Goal: Task Accomplishment & Management: Manage account settings

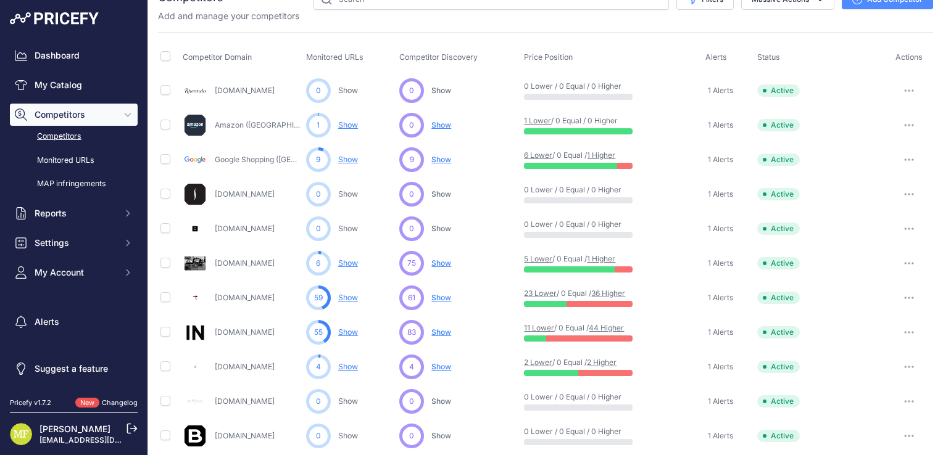
scroll to position [52, 0]
click at [444, 264] on span "Show" at bounding box center [441, 263] width 20 height 9
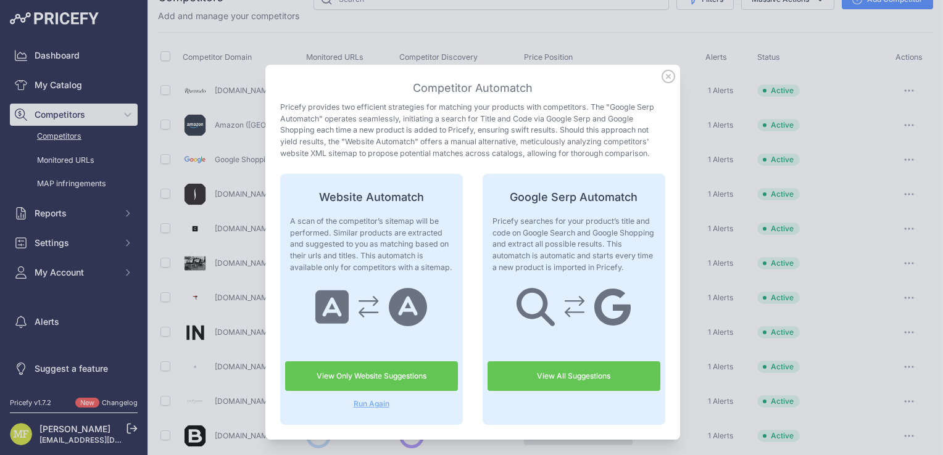
click at [390, 374] on link "View Only Website Suggestions" at bounding box center [371, 377] width 173 height 30
click at [396, 374] on link "View Only Website Suggestions" at bounding box center [371, 377] width 173 height 30
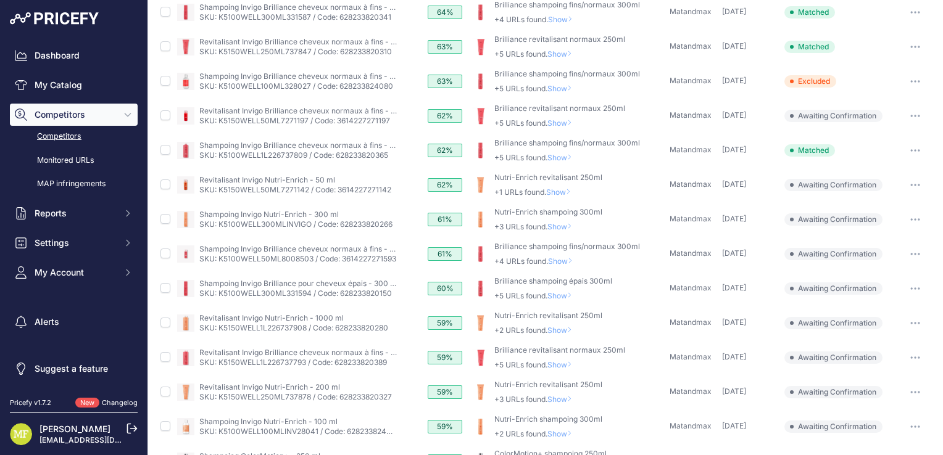
scroll to position [199, 0]
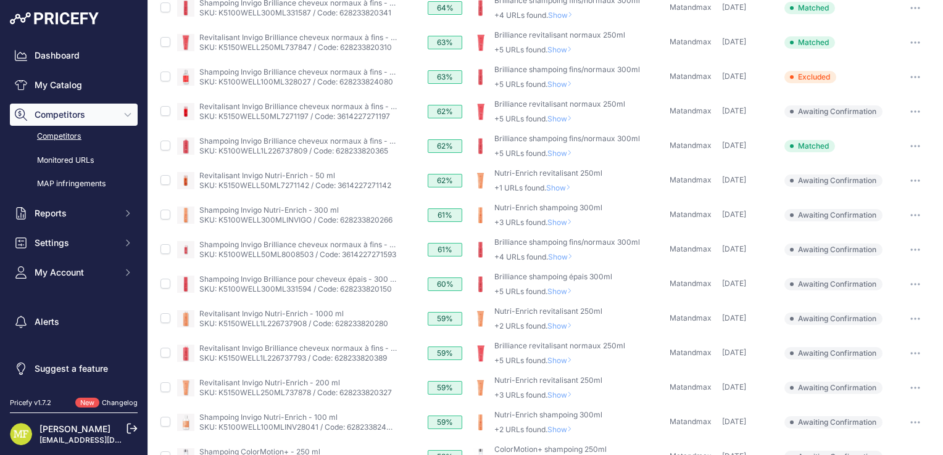
click at [558, 323] on span "Show" at bounding box center [562, 325] width 30 height 9
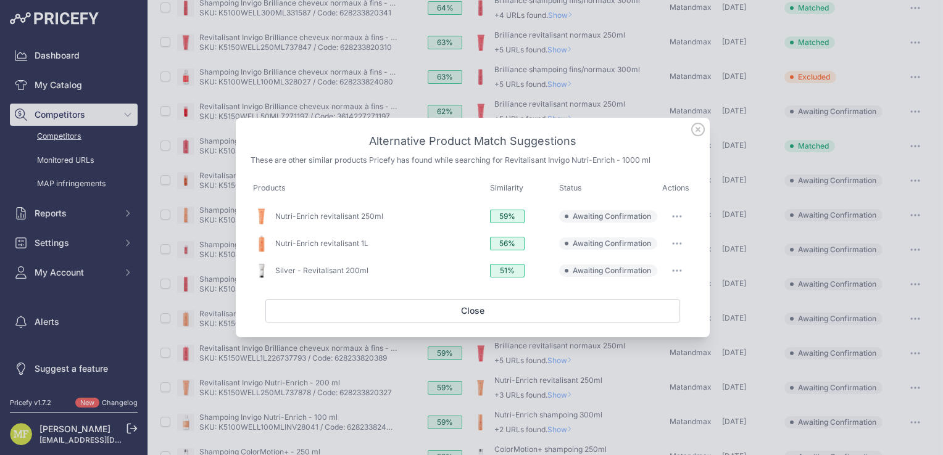
click at [683, 244] on button "button" at bounding box center [677, 243] width 25 height 17
click at [644, 270] on span "Match This" at bounding box center [642, 269] width 39 height 9
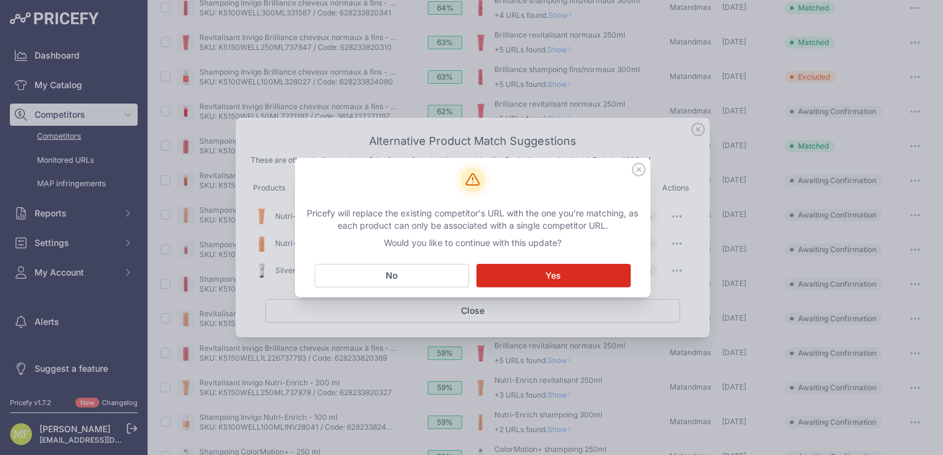
click at [552, 278] on span "Yes" at bounding box center [552, 276] width 15 height 12
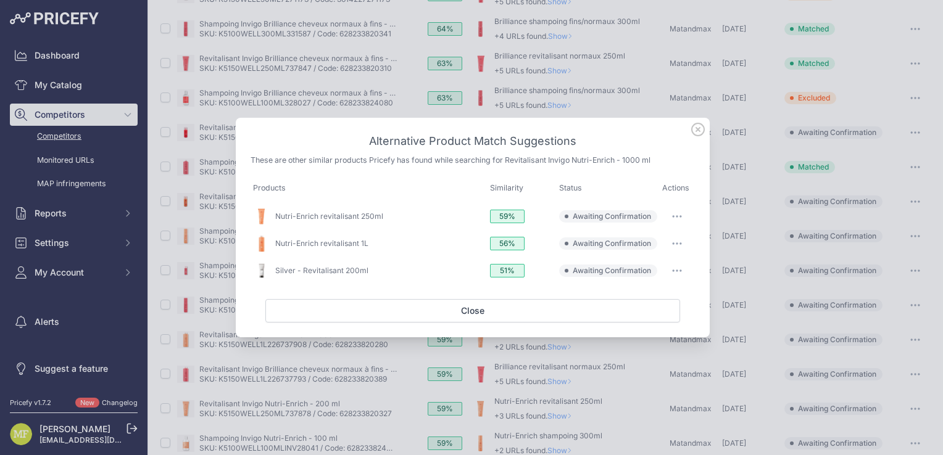
scroll to position [220, 0]
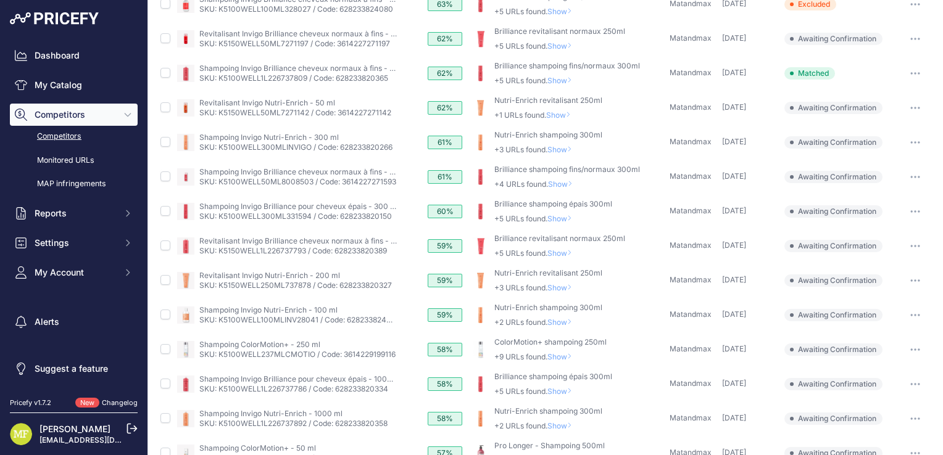
scroll to position [239, 0]
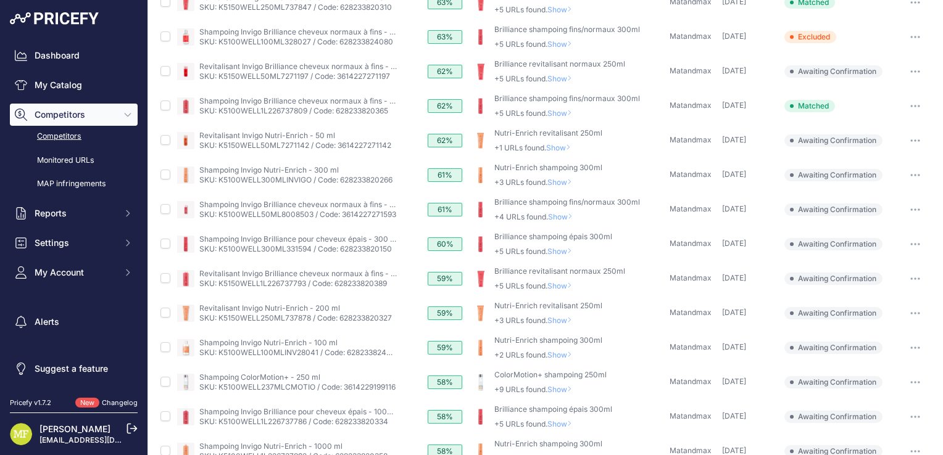
click at [560, 284] on span "Show" at bounding box center [562, 285] width 30 height 9
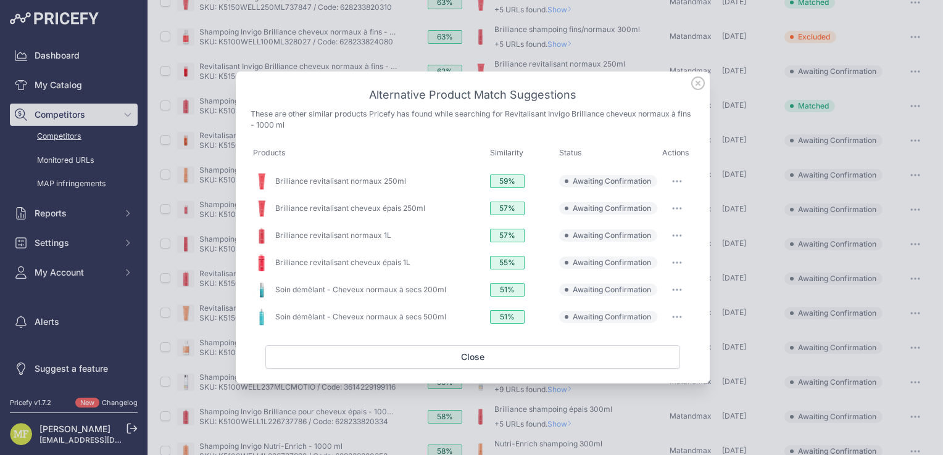
click at [674, 238] on button "button" at bounding box center [677, 235] width 25 height 17
click at [651, 265] on span "Match This" at bounding box center [642, 261] width 39 height 9
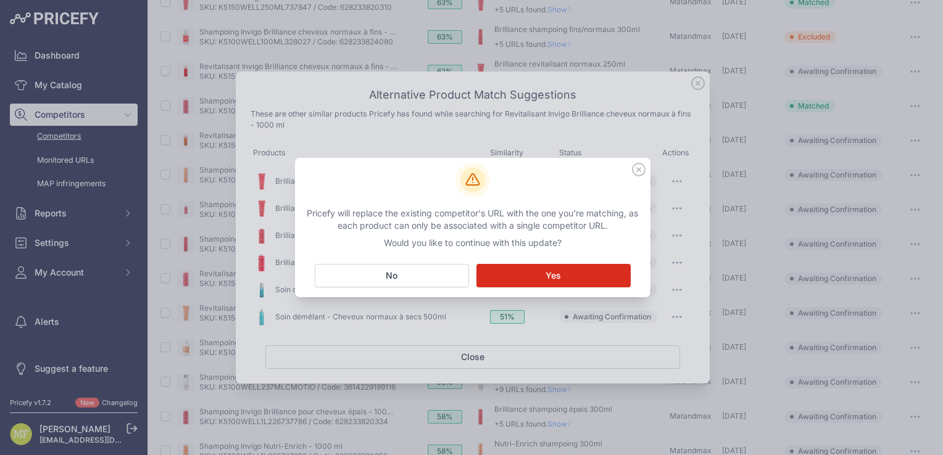
click at [573, 279] on button "Matching... Yes" at bounding box center [553, 275] width 154 height 23
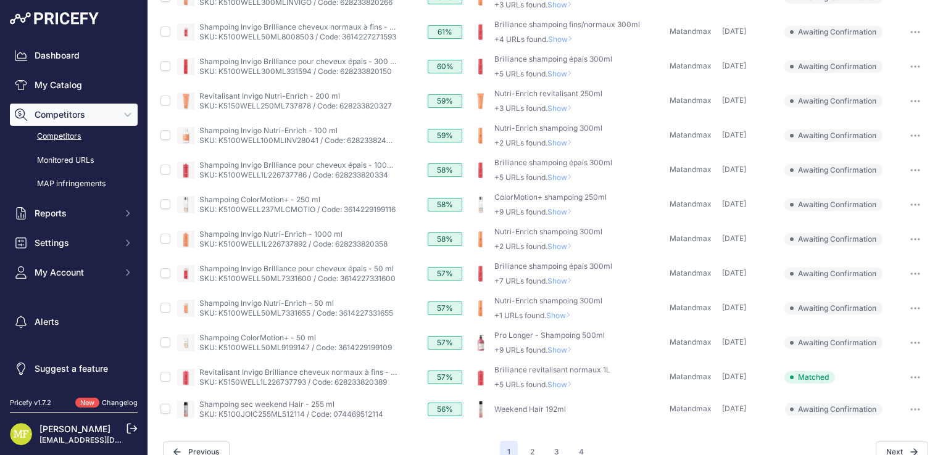
scroll to position [436, 0]
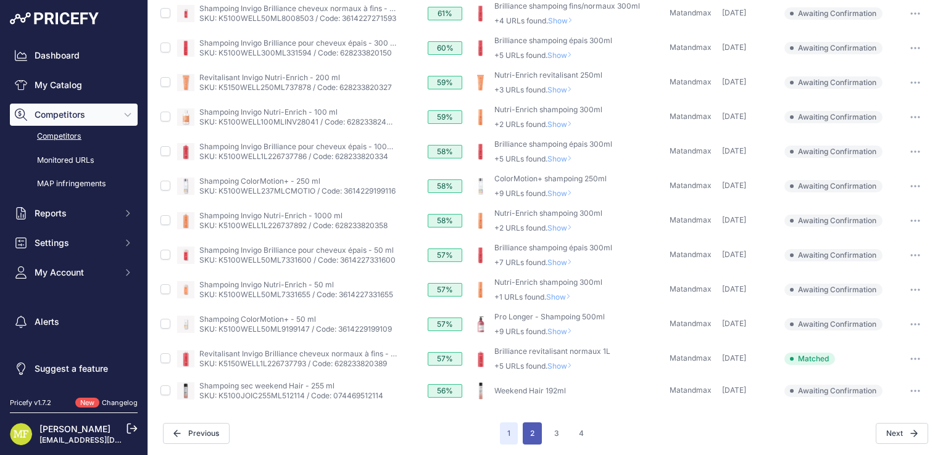
click at [529, 433] on button "2" at bounding box center [532, 434] width 19 height 22
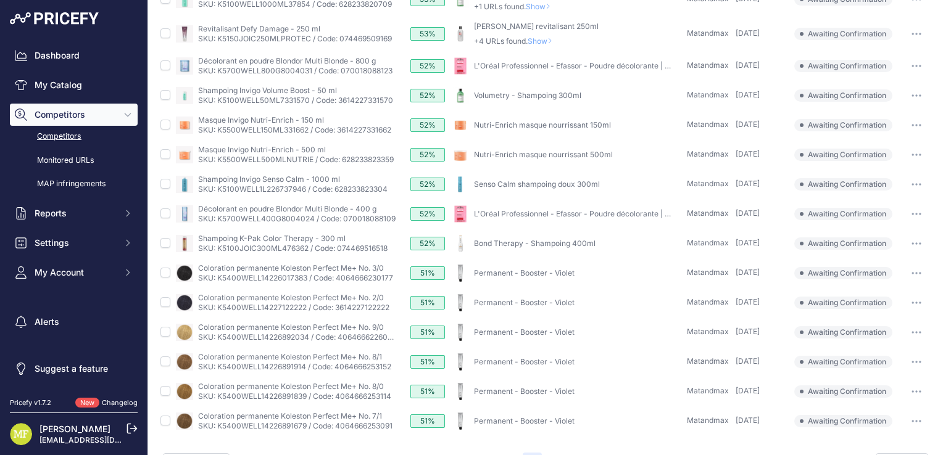
scroll to position [338, 0]
click at [911, 183] on icon "button" at bounding box center [916, 183] width 10 height 2
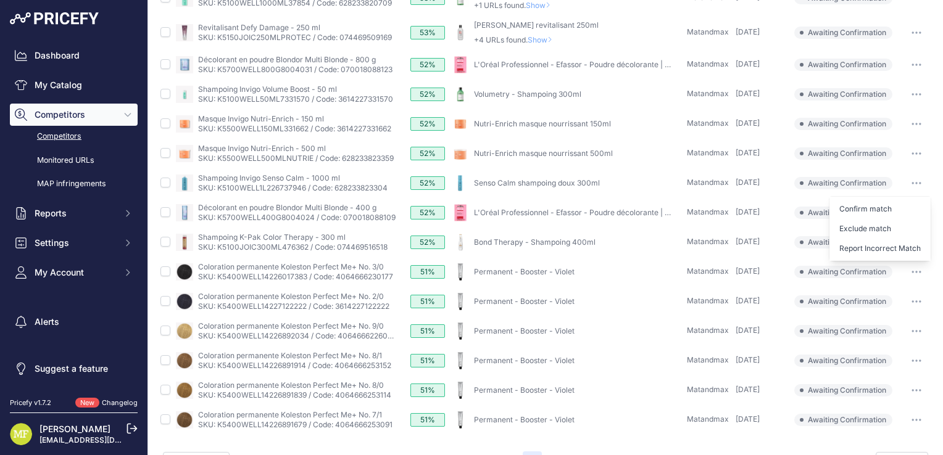
click at [911, 182] on icon "button" at bounding box center [916, 183] width 10 height 2
click at [67, 162] on link "Monitored URLs" at bounding box center [74, 161] width 128 height 22
click at [77, 160] on link "Monitored URLs" at bounding box center [74, 161] width 128 height 22
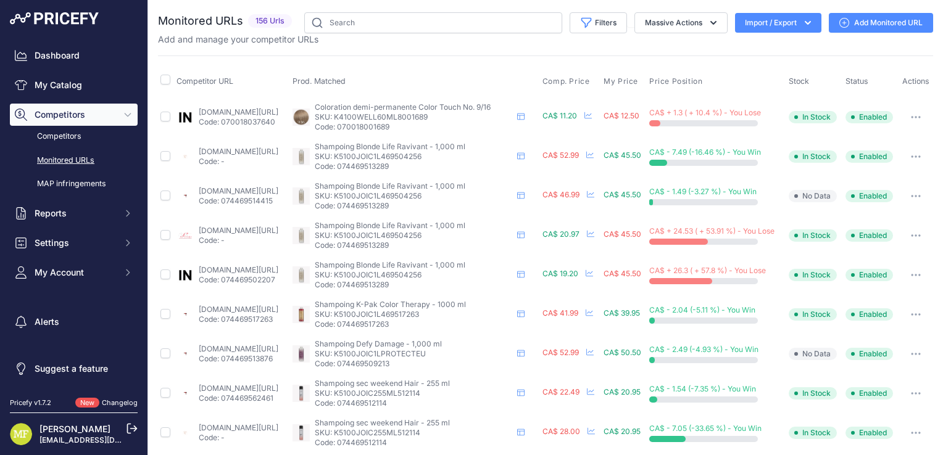
click at [877, 21] on link "Add Monitored URL" at bounding box center [881, 23] width 104 height 20
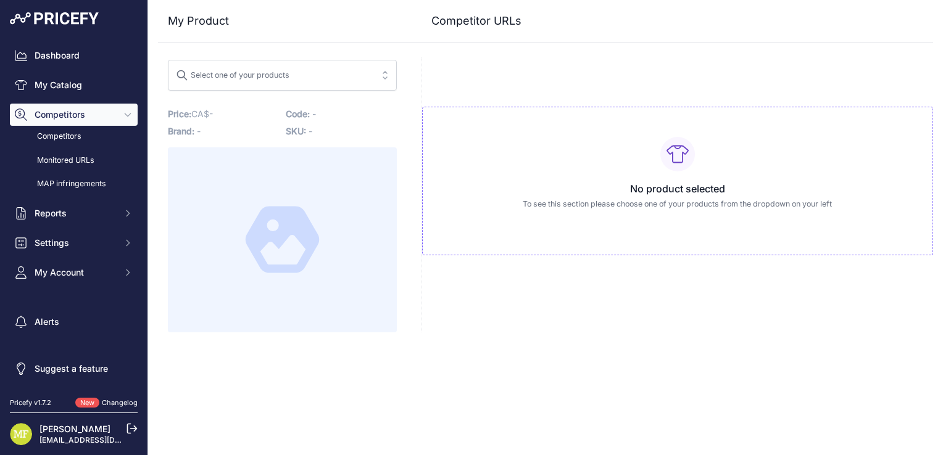
click at [264, 75] on div "Select one of your products" at bounding box center [233, 73] width 114 height 16
click at [168, 60] on button "Select one of your products 1l" at bounding box center [282, 75] width 229 height 31
click at [168, 60] on button "Select one of your products 1l senso" at bounding box center [282, 75] width 229 height 31
click at [194, 73] on input "1l senso calm" at bounding box center [274, 75] width 196 height 20
click at [249, 77] on input "senso calm" at bounding box center [274, 75] width 196 height 20
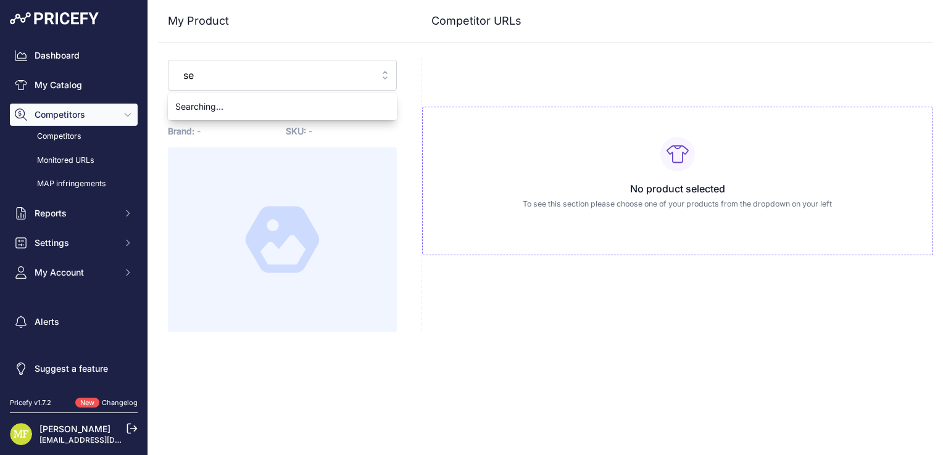
type input "s"
type input "I"
type input "i"
click at [168, 60] on button "Select one of your products senso c" at bounding box center [282, 75] width 229 height 31
type input "senso calm"
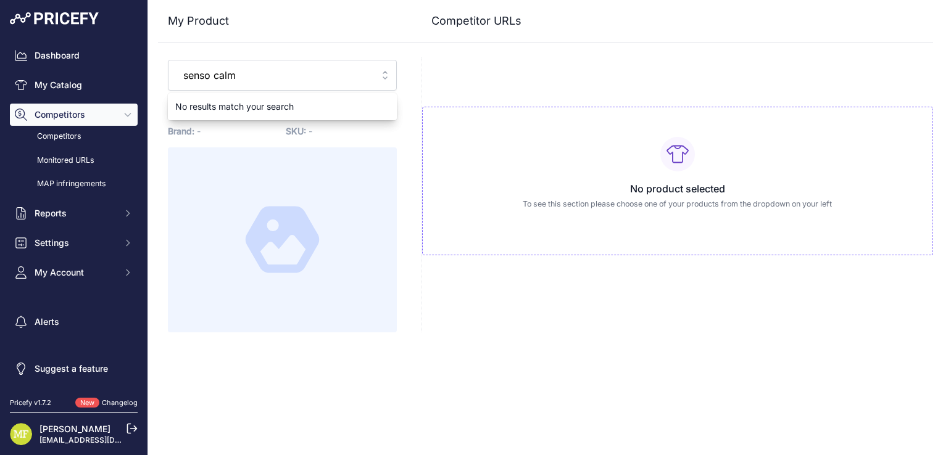
click at [357, 73] on input "senso calm" at bounding box center [274, 75] width 196 height 20
click at [90, 429] on link "[PERSON_NAME]" at bounding box center [74, 429] width 71 height 10
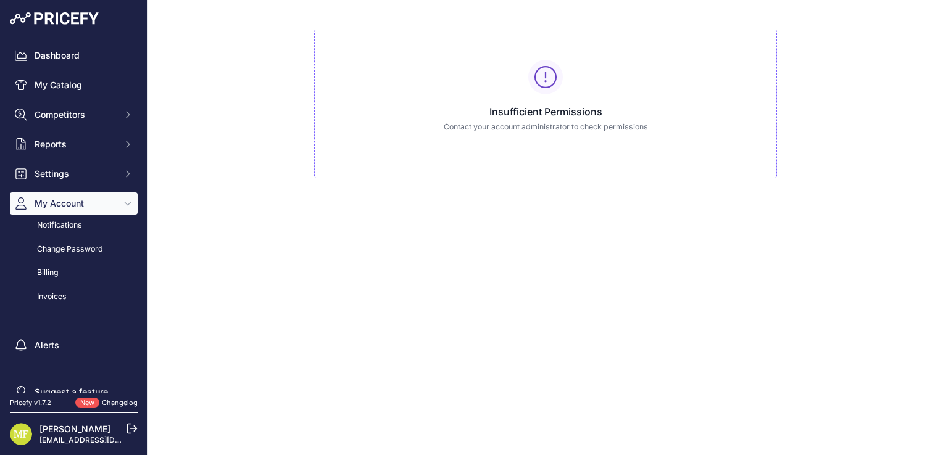
click at [52, 436] on link "[EMAIL_ADDRESS][DOMAIN_NAME]" at bounding box center [103, 440] width 129 height 9
click at [17, 436] on img at bounding box center [21, 434] width 22 height 22
click at [68, 115] on span "Competitors" at bounding box center [75, 115] width 81 height 12
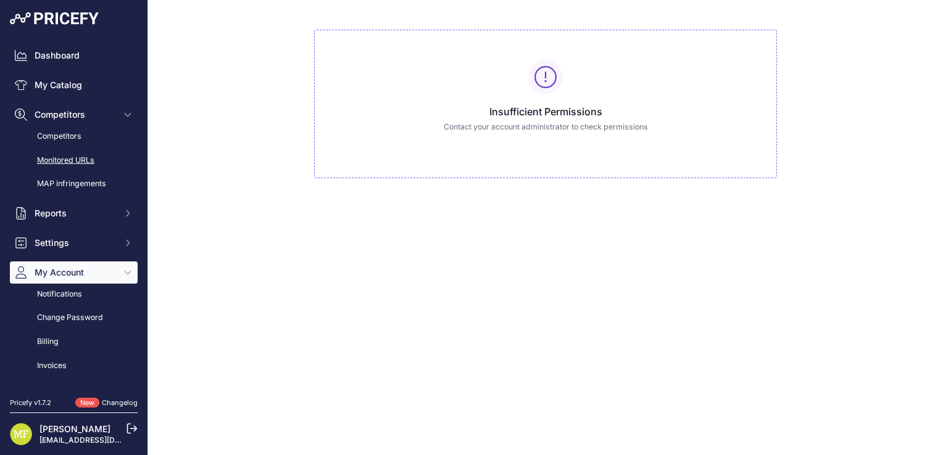
click at [74, 159] on link "Monitored URLs" at bounding box center [74, 161] width 128 height 22
click at [67, 164] on link "Monitored URLs" at bounding box center [74, 161] width 128 height 22
click at [80, 160] on link "Monitored URLs" at bounding box center [74, 161] width 128 height 22
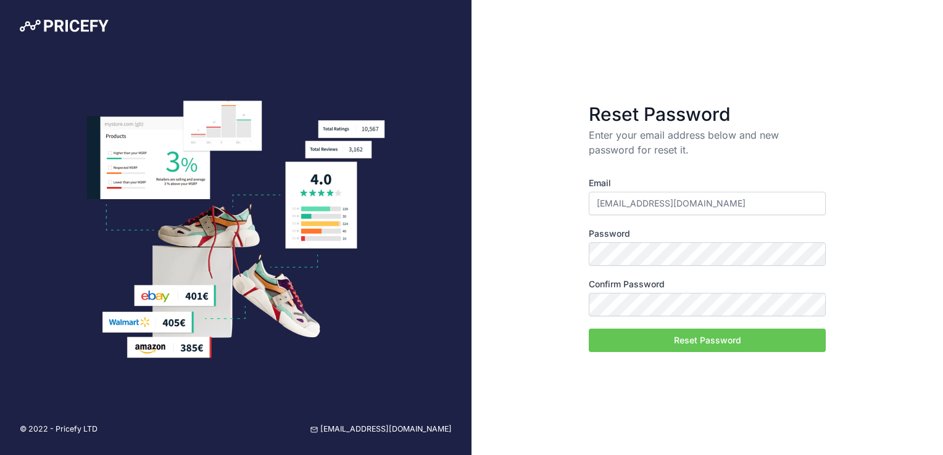
click at [605, 339] on button "Reset Password" at bounding box center [707, 340] width 237 height 23
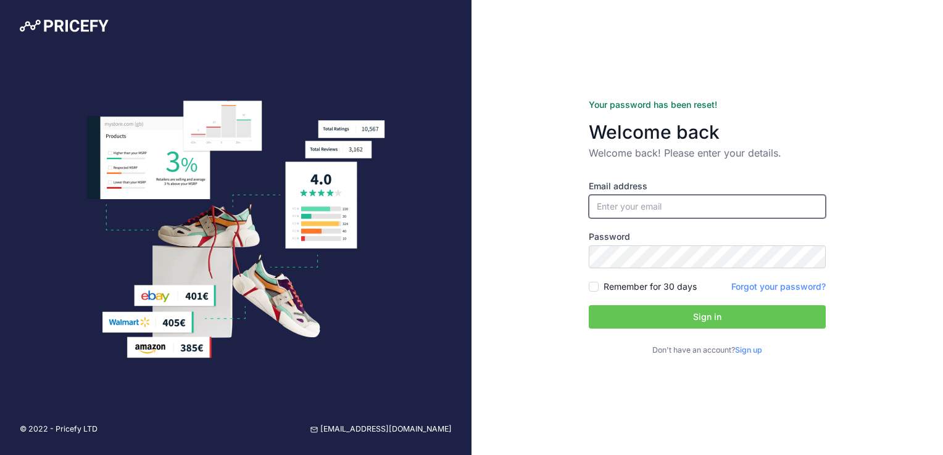
type input "[EMAIL_ADDRESS][DOMAIN_NAME]"
click at [705, 321] on button "Sign in" at bounding box center [707, 316] width 237 height 23
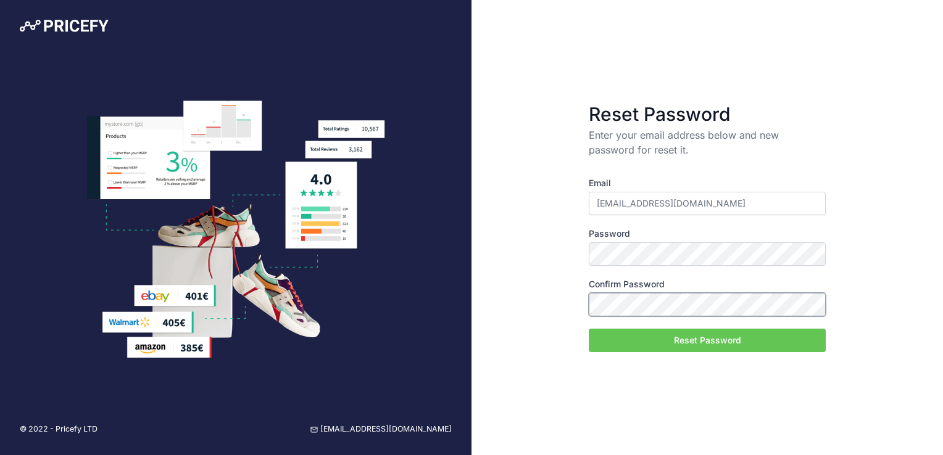
click at [589, 329] on button "Reset Password" at bounding box center [707, 340] width 237 height 23
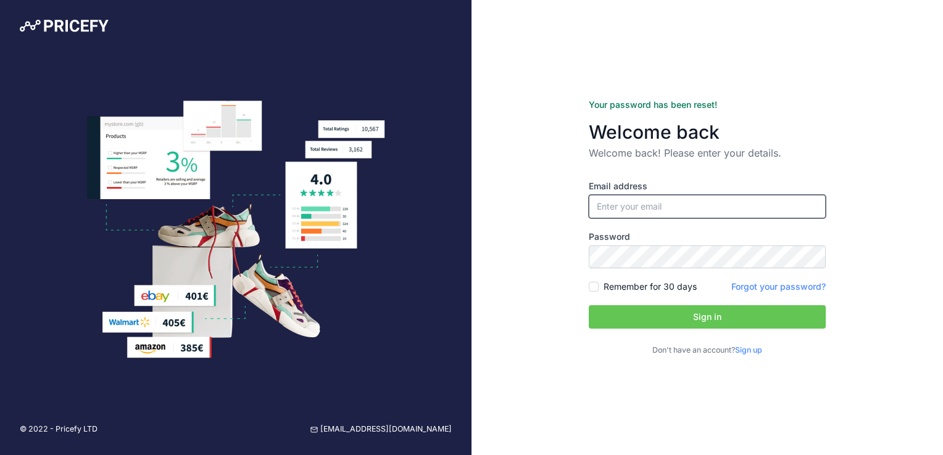
type input "[EMAIL_ADDRESS][DOMAIN_NAME]"
click at [682, 322] on button "Sign in" at bounding box center [707, 316] width 237 height 23
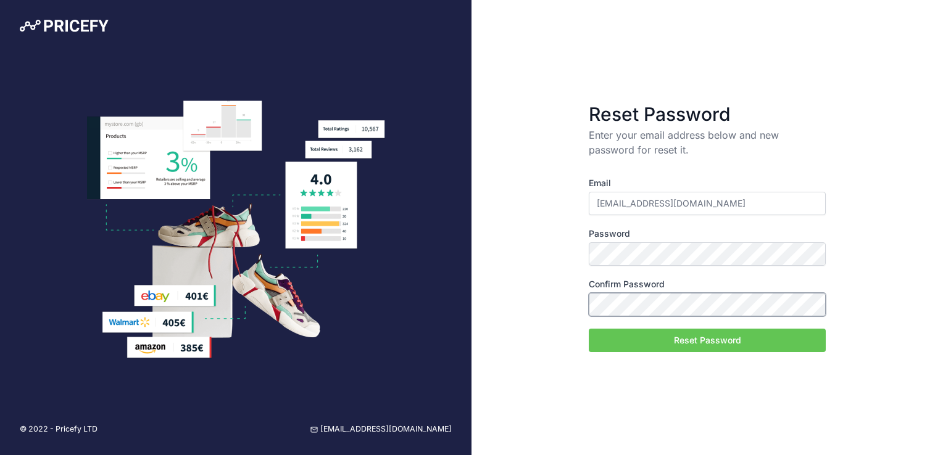
click at [589, 329] on button "Reset Password" at bounding box center [707, 340] width 237 height 23
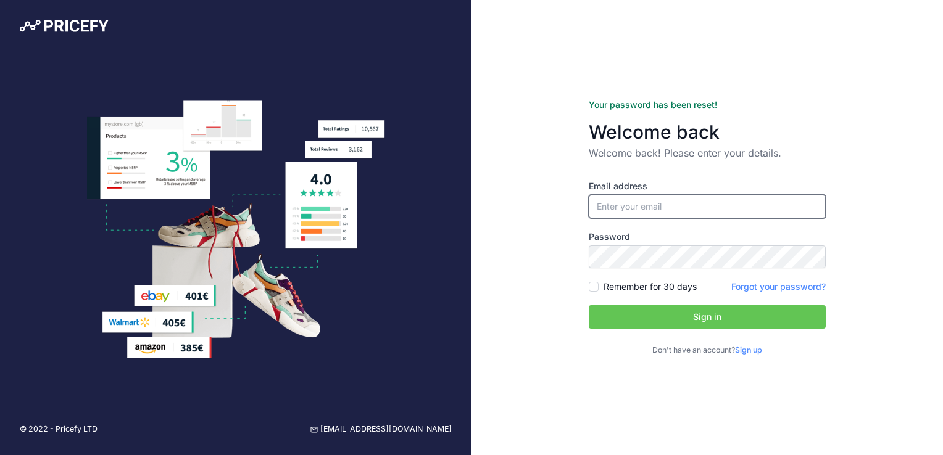
type input "[EMAIL_ADDRESS][DOMAIN_NAME]"
click at [714, 315] on button "Sign in" at bounding box center [707, 316] width 237 height 23
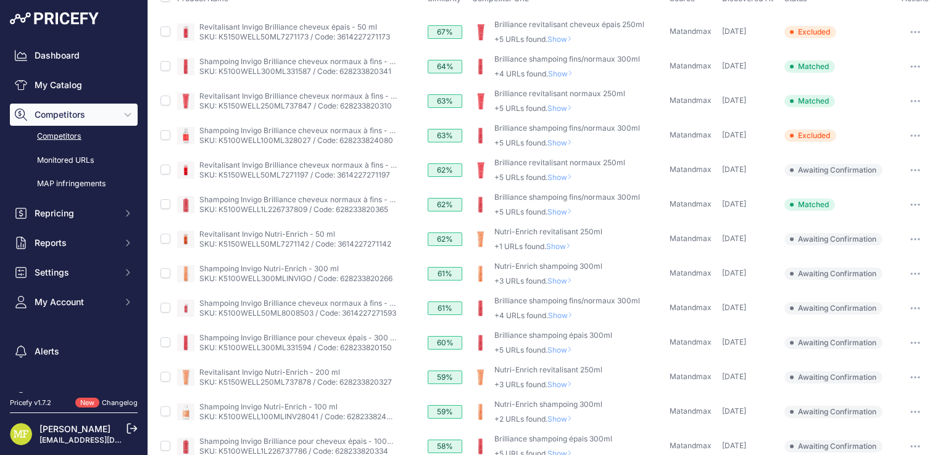
scroll to position [143, 0]
